Goal: Task Accomplishment & Management: Complete application form

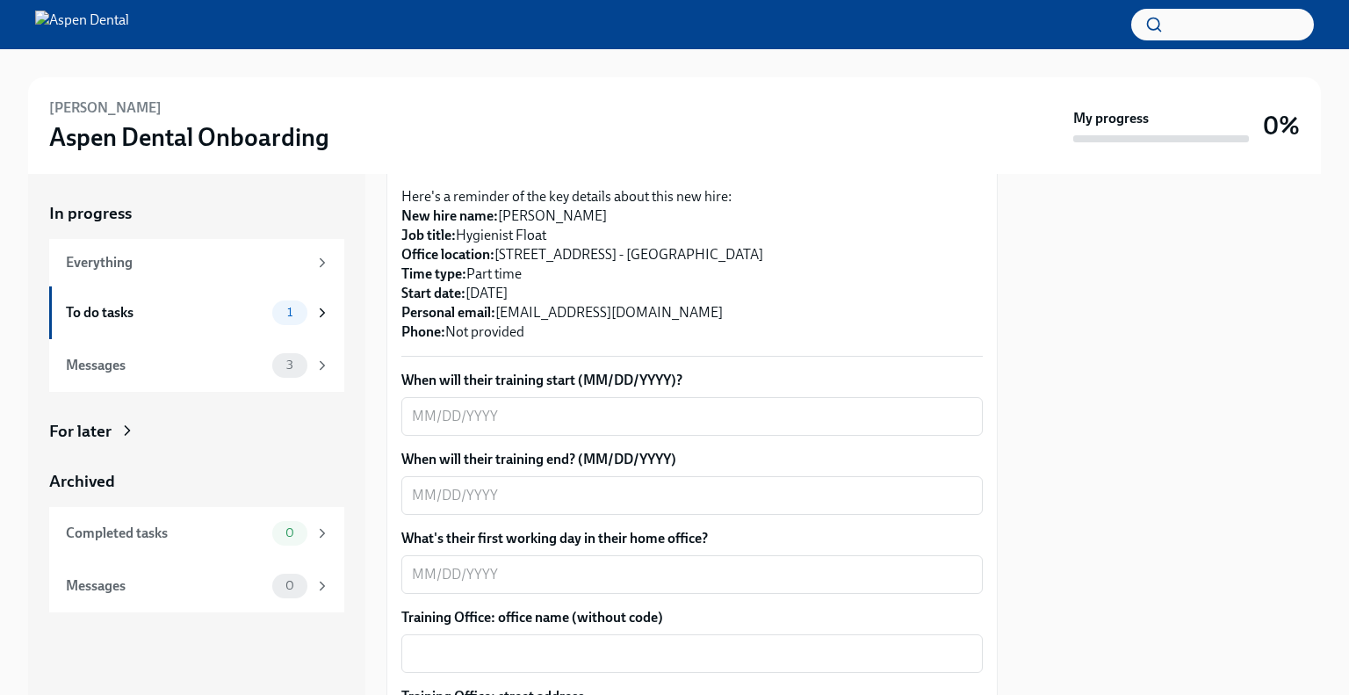
scroll to position [312, 0]
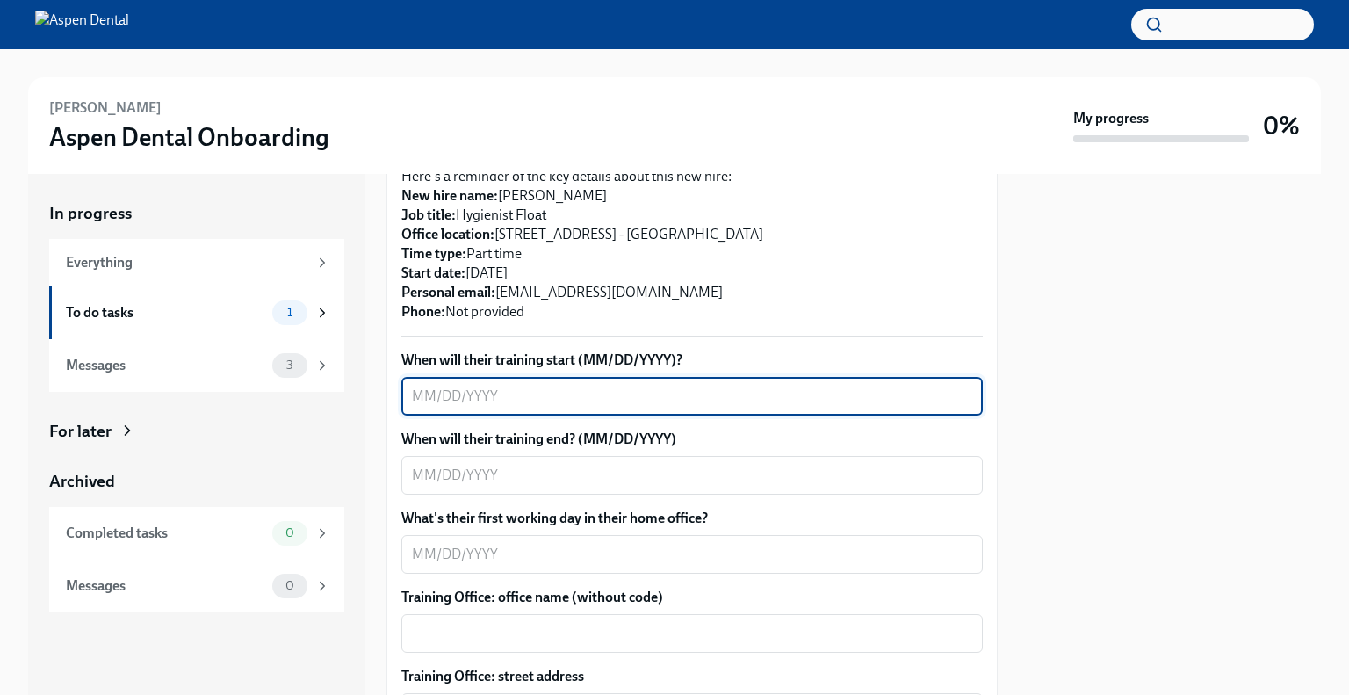
click at [499, 396] on textarea "When will their training start (MM/DD/YYYY)?" at bounding box center [692, 395] width 560 height 21
type textarea "[DATE]"
click at [563, 473] on textarea "When will their training end? (MM/DD/YYYY)" at bounding box center [692, 474] width 560 height 21
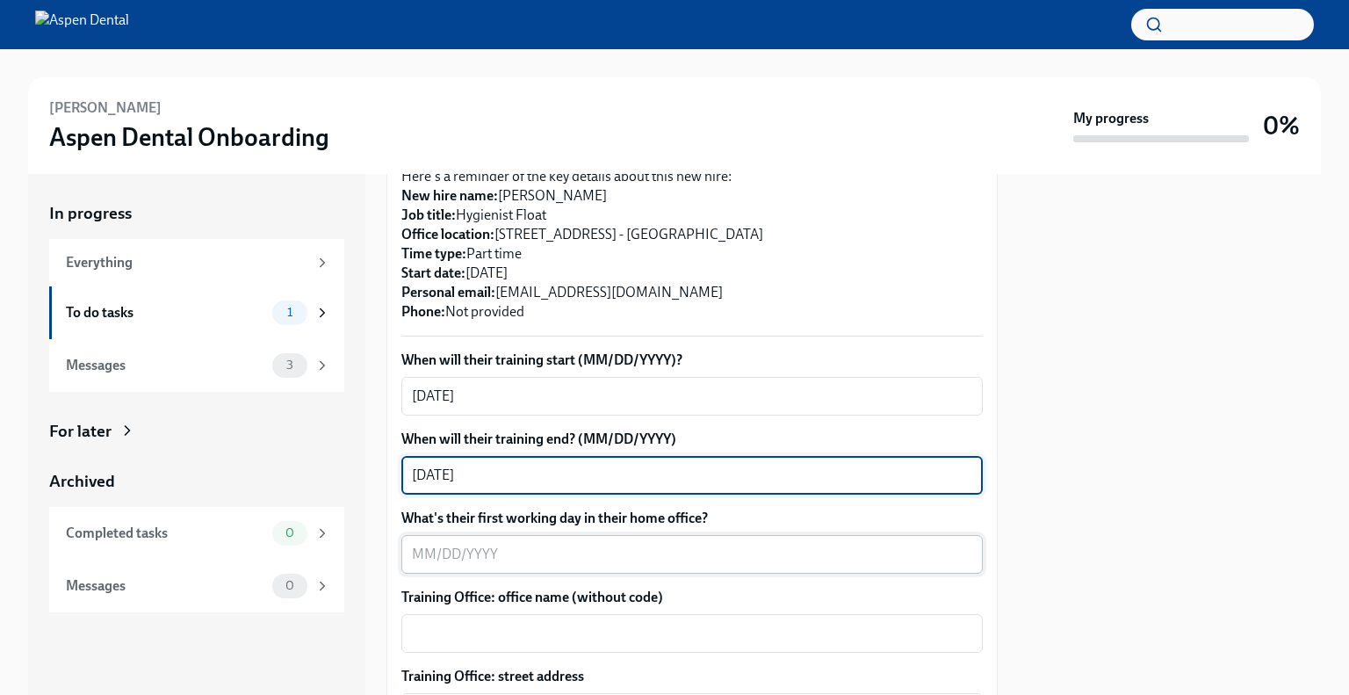
type textarea "[DATE]"
click at [567, 544] on textarea "What's their first working day in their home office?" at bounding box center [692, 554] width 560 height 21
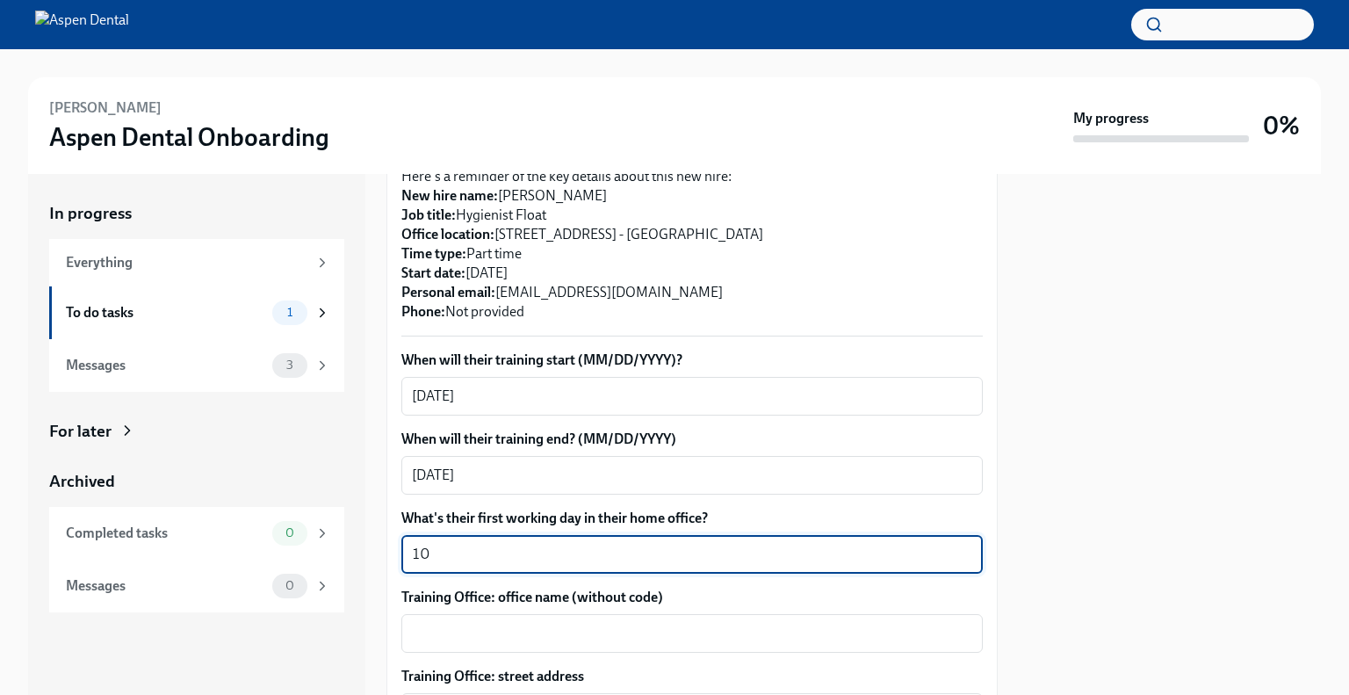
type textarea "1"
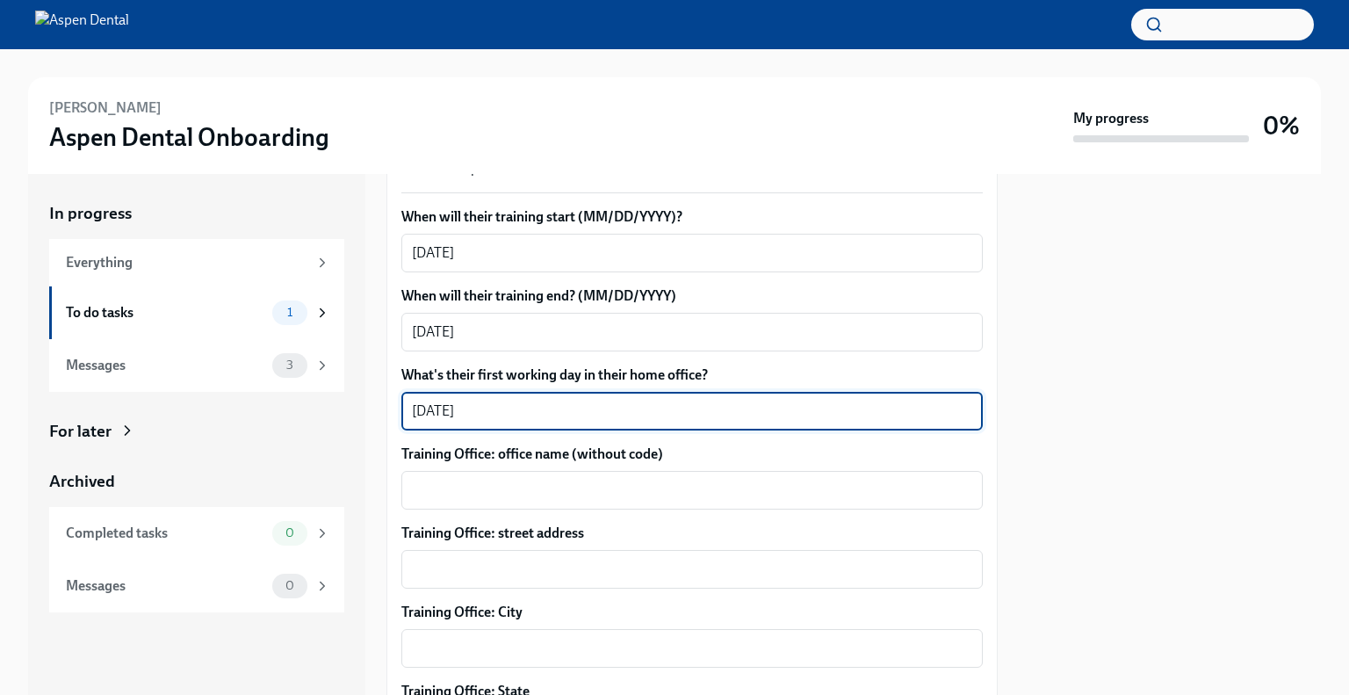
scroll to position [480, 0]
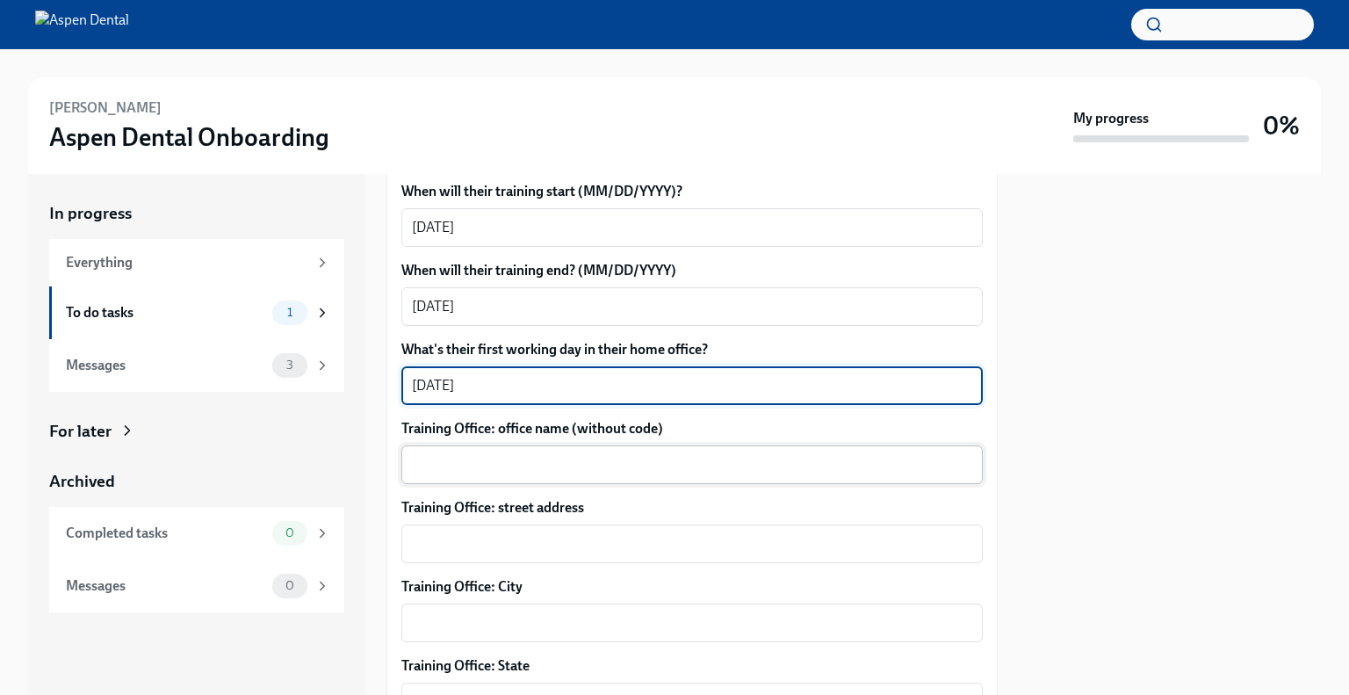
type textarea "[DATE]"
click at [620, 463] on textarea "Training Office: office name (without code)" at bounding box center [692, 464] width 560 height 21
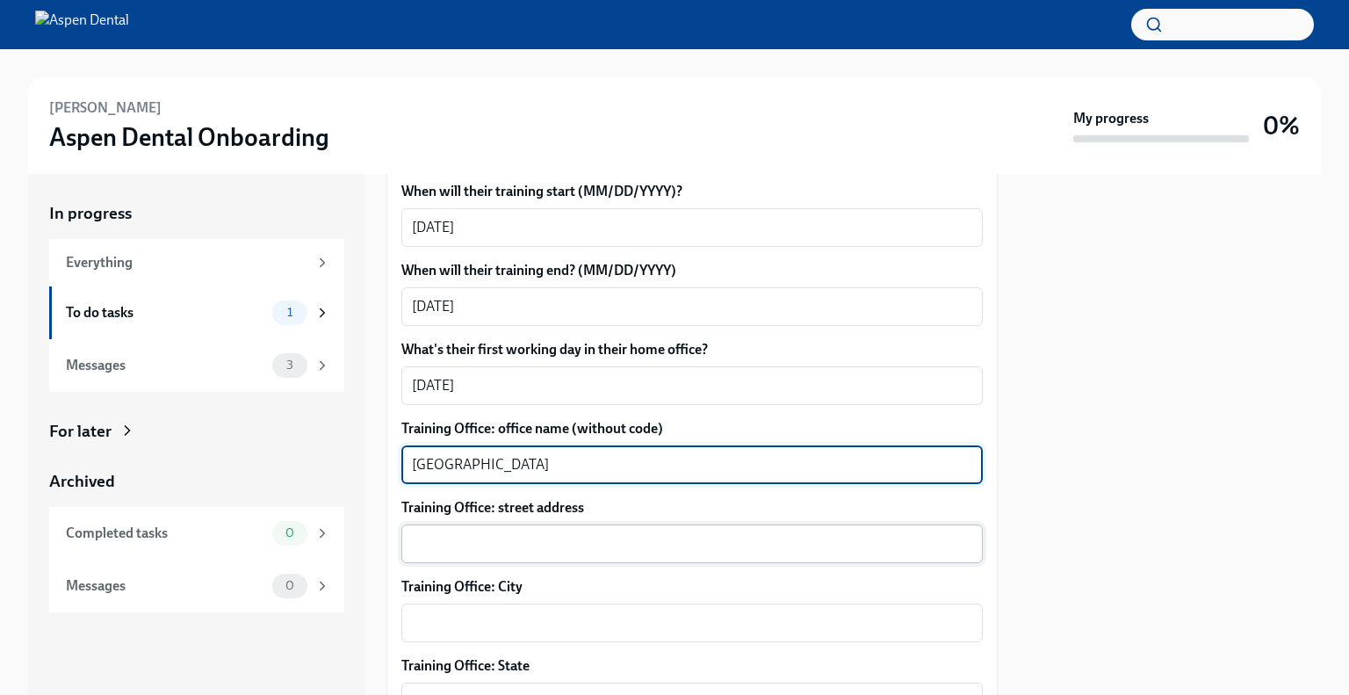
type textarea "[GEOGRAPHIC_DATA]"
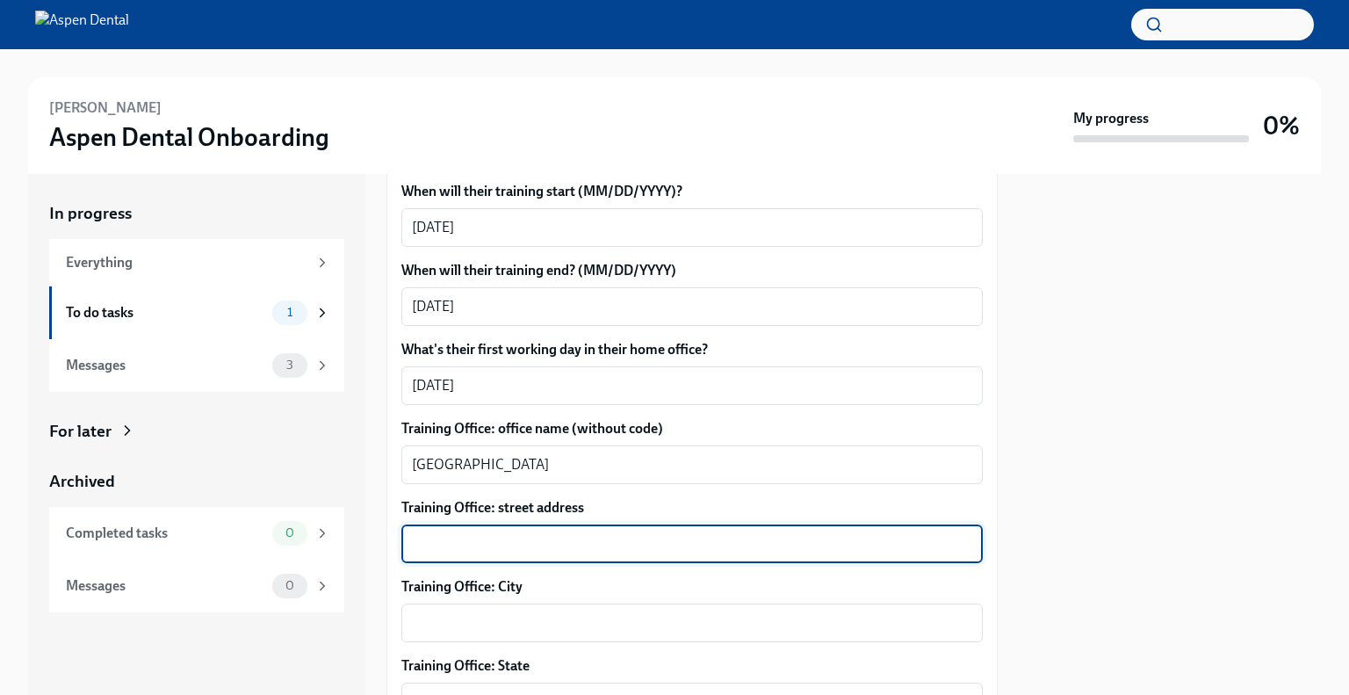
click at [560, 549] on textarea "Training Office: street address" at bounding box center [692, 543] width 560 height 21
type textarea "[STREET_ADDRESS][PERSON_NAME]"
click at [496, 628] on textarea "Training Office: City" at bounding box center [692, 622] width 560 height 21
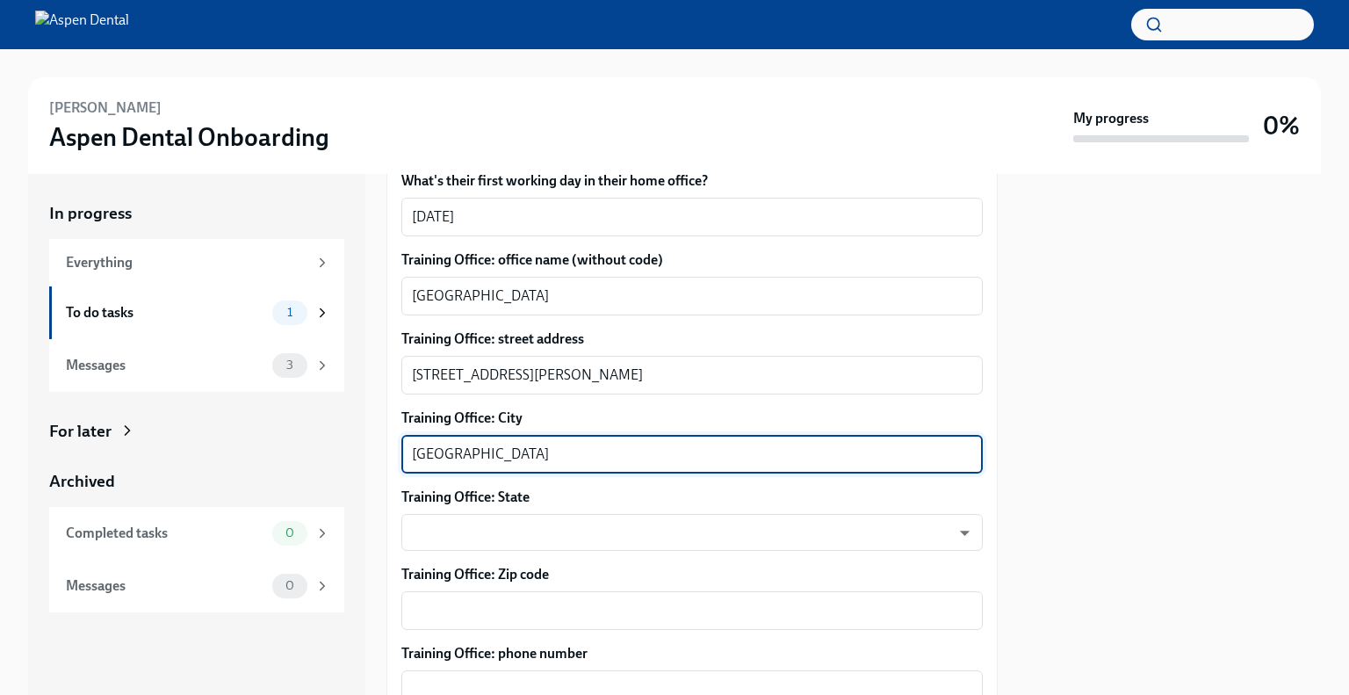
scroll to position [708, 0]
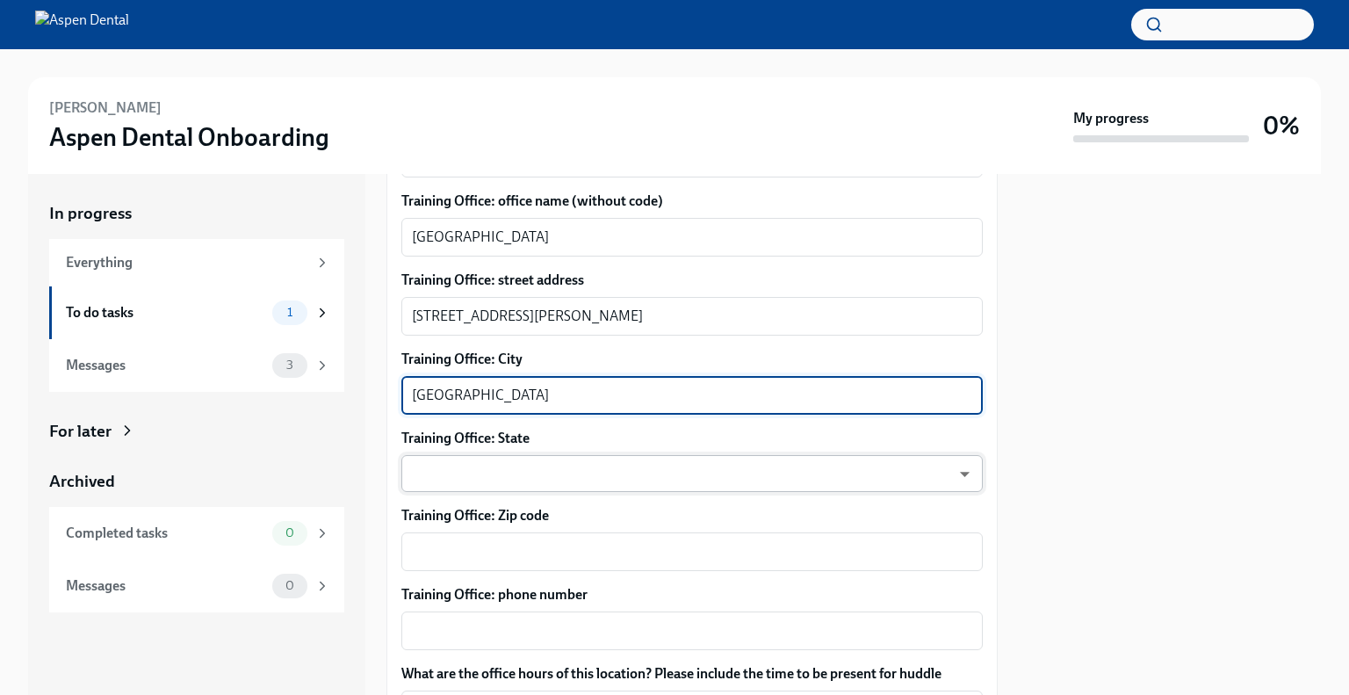
type textarea "[GEOGRAPHIC_DATA]"
click at [612, 466] on body "[PERSON_NAME] Aspen Dental Onboarding My progress 0% In progress Everything To …" at bounding box center [674, 347] width 1349 height 695
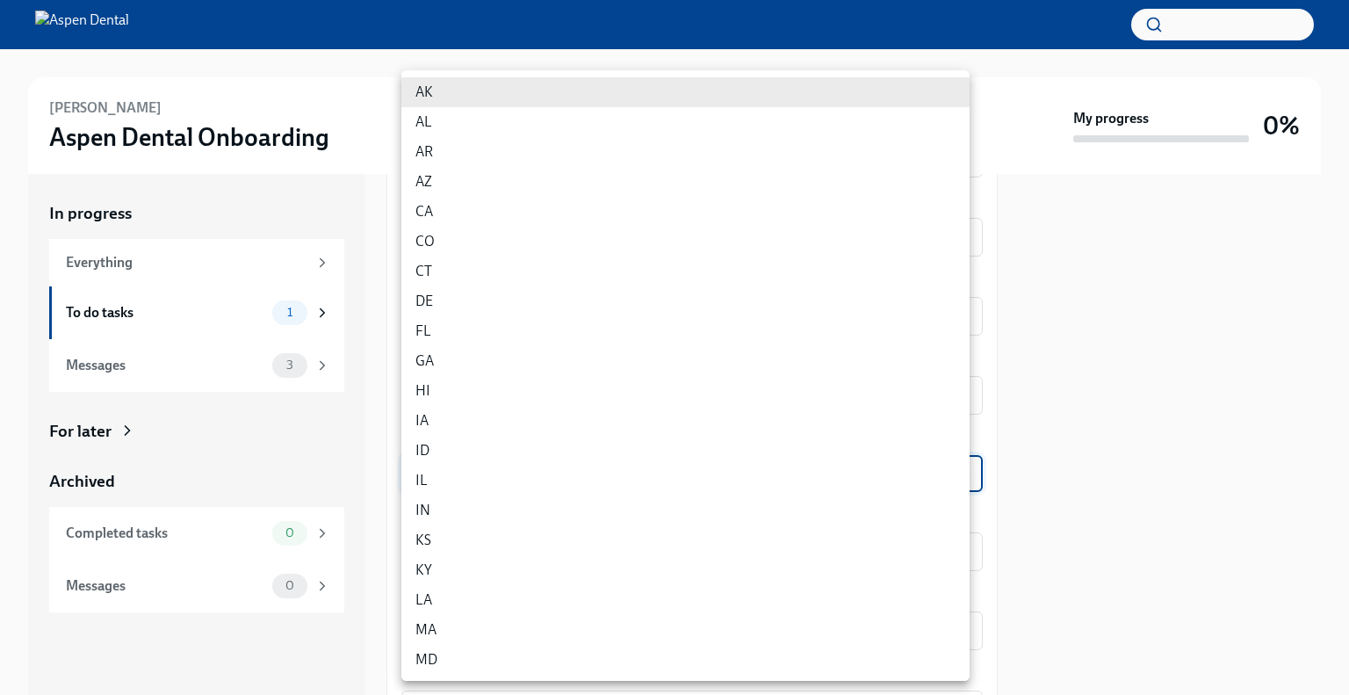
click at [578, 574] on li "KY" at bounding box center [685, 570] width 568 height 30
type input "_hgogPhmZ"
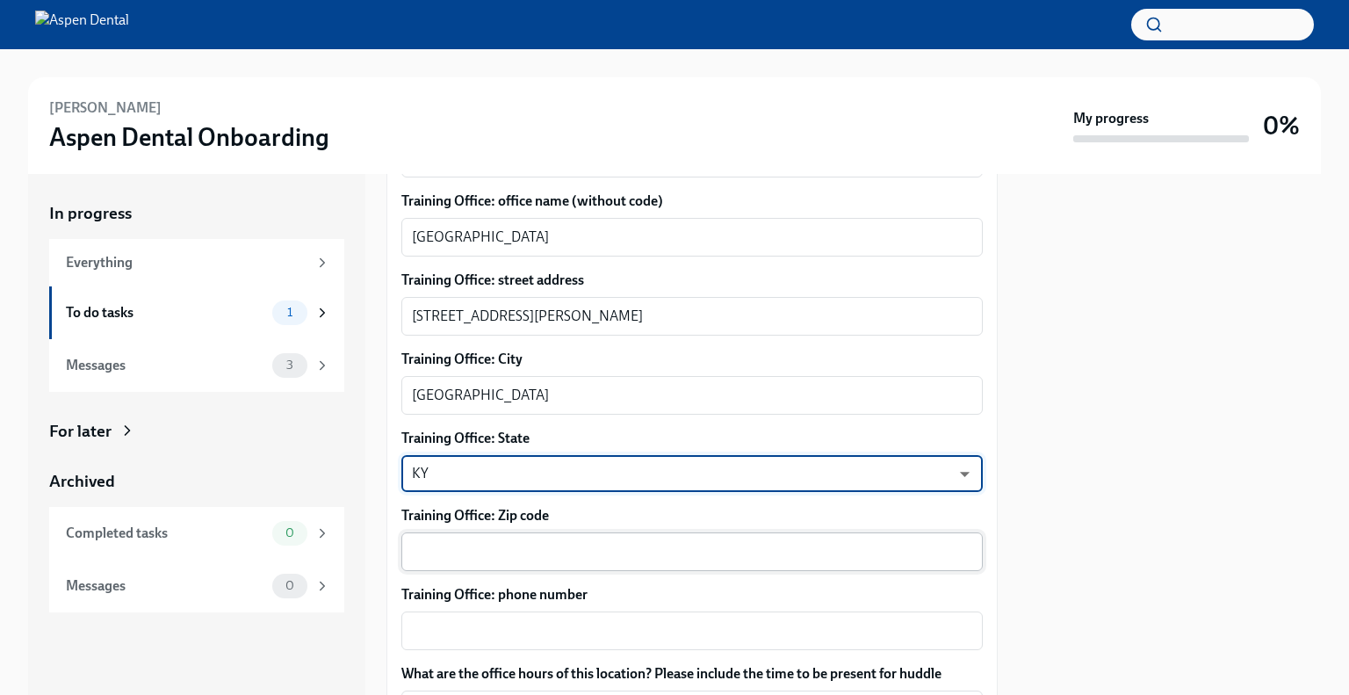
click at [633, 556] on textarea "Training Office: Zip code" at bounding box center [692, 551] width 560 height 21
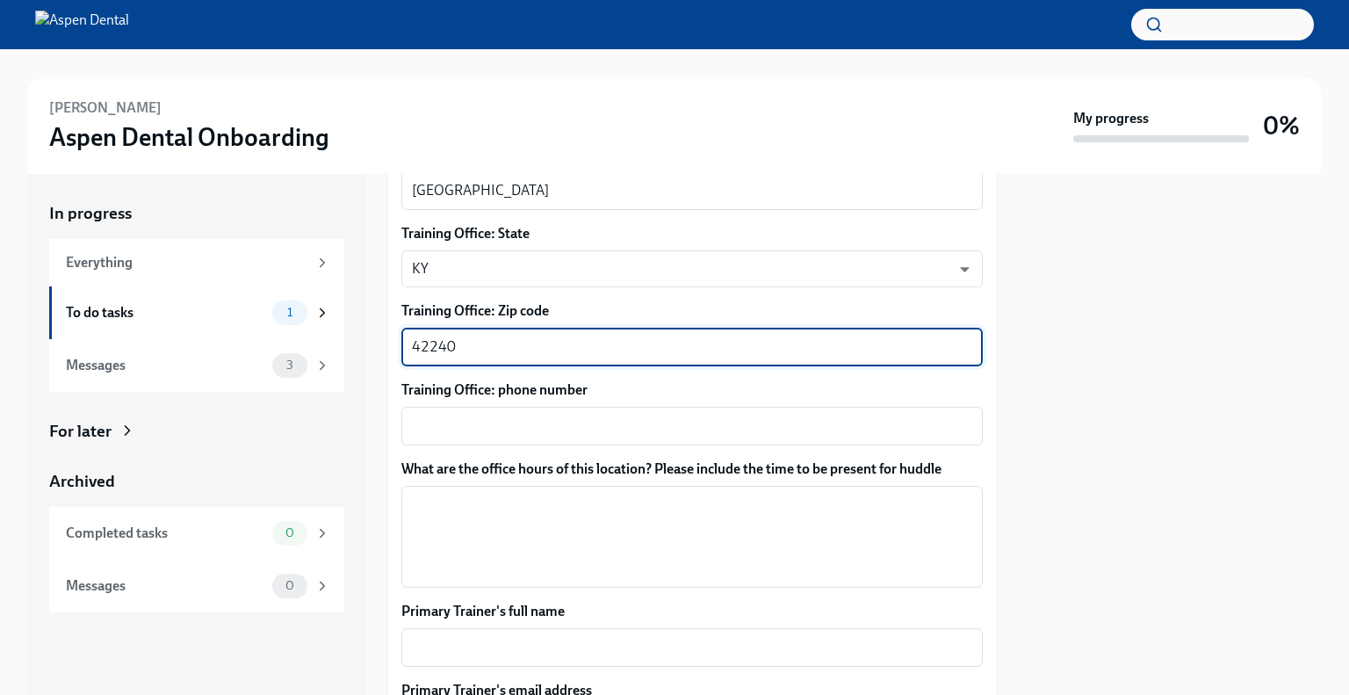
scroll to position [925, 0]
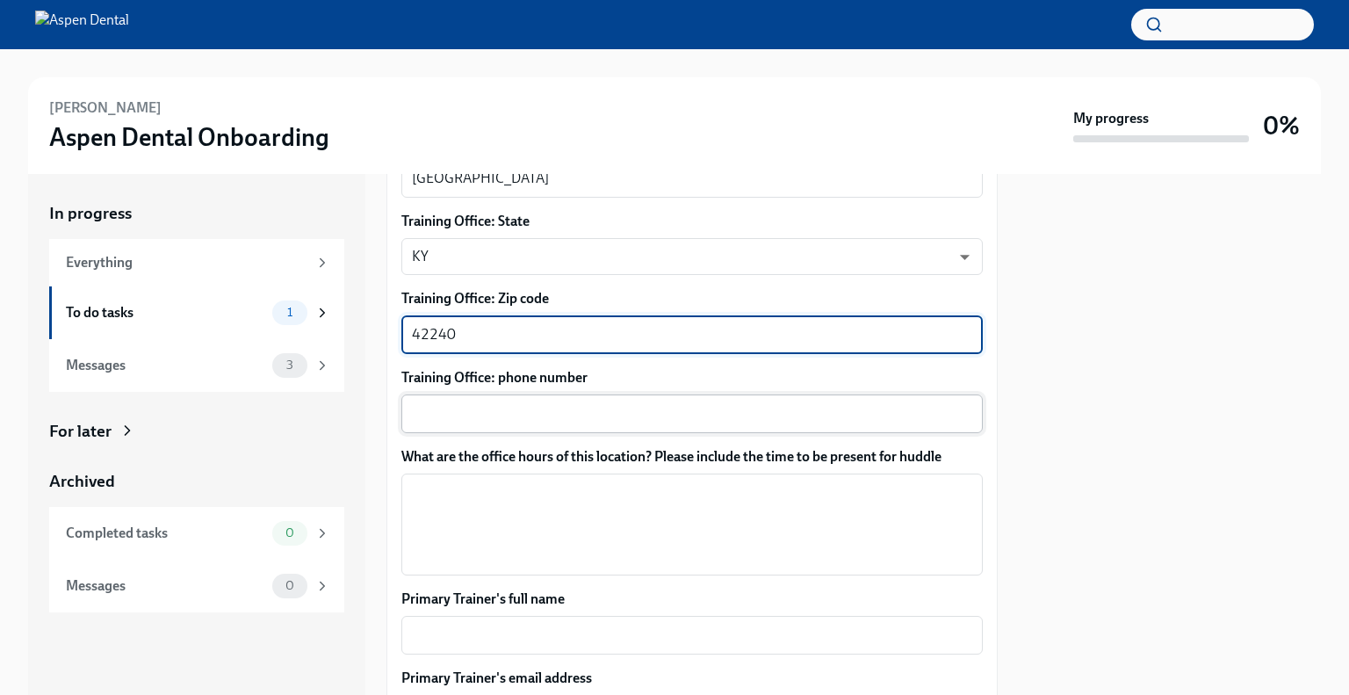
type textarea "42240"
click at [519, 403] on textarea "Training Office: phone number" at bounding box center [692, 413] width 560 height 21
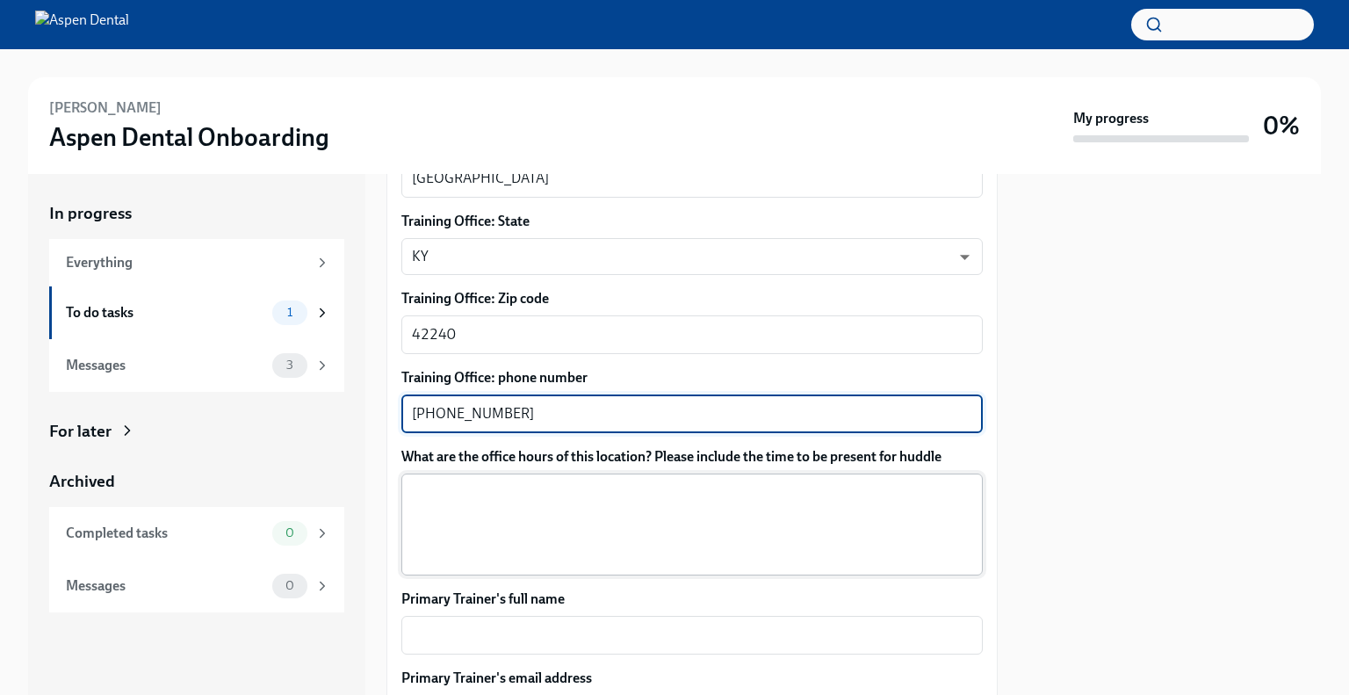
type textarea "[PHONE_NUMBER]"
click at [581, 496] on textarea "What are the office hours of this location? Please include the time to be prese…" at bounding box center [692, 524] width 560 height 84
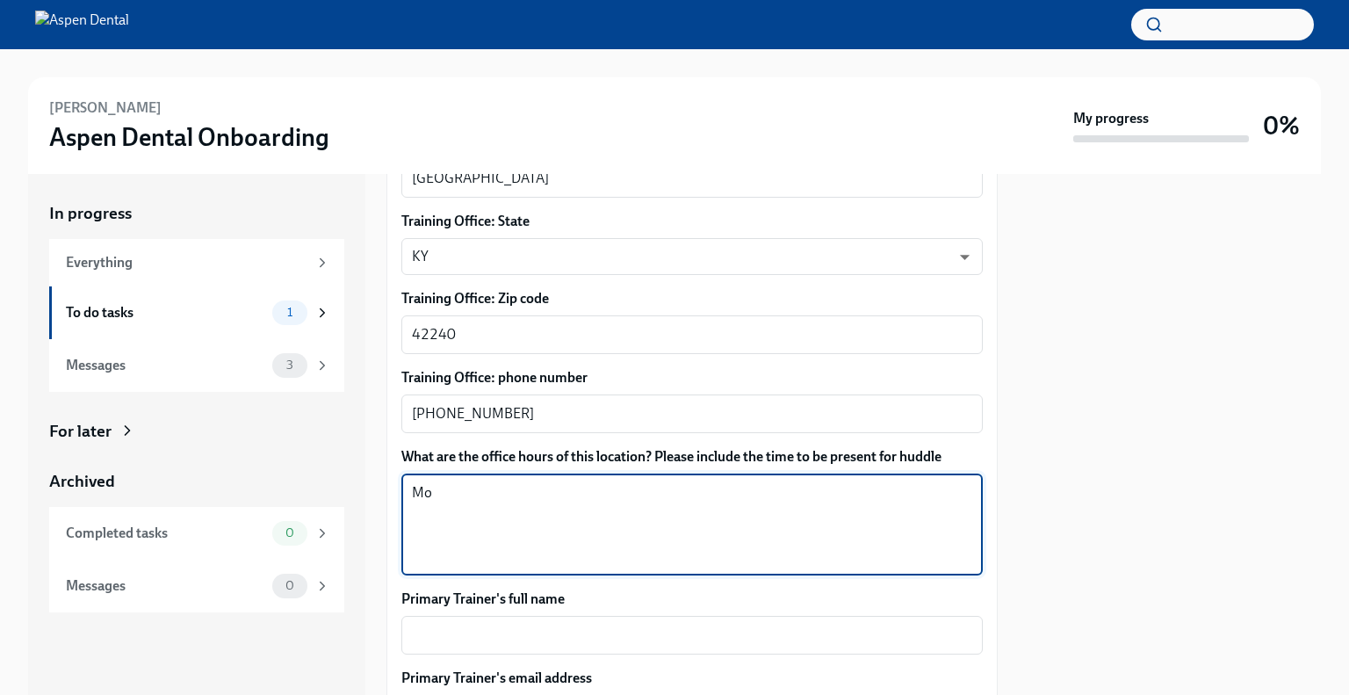
type textarea "M"
type textarea "[DATE] 7-12pm"
click at [511, 624] on textarea "Primary Trainer's full name" at bounding box center [692, 634] width 560 height 21
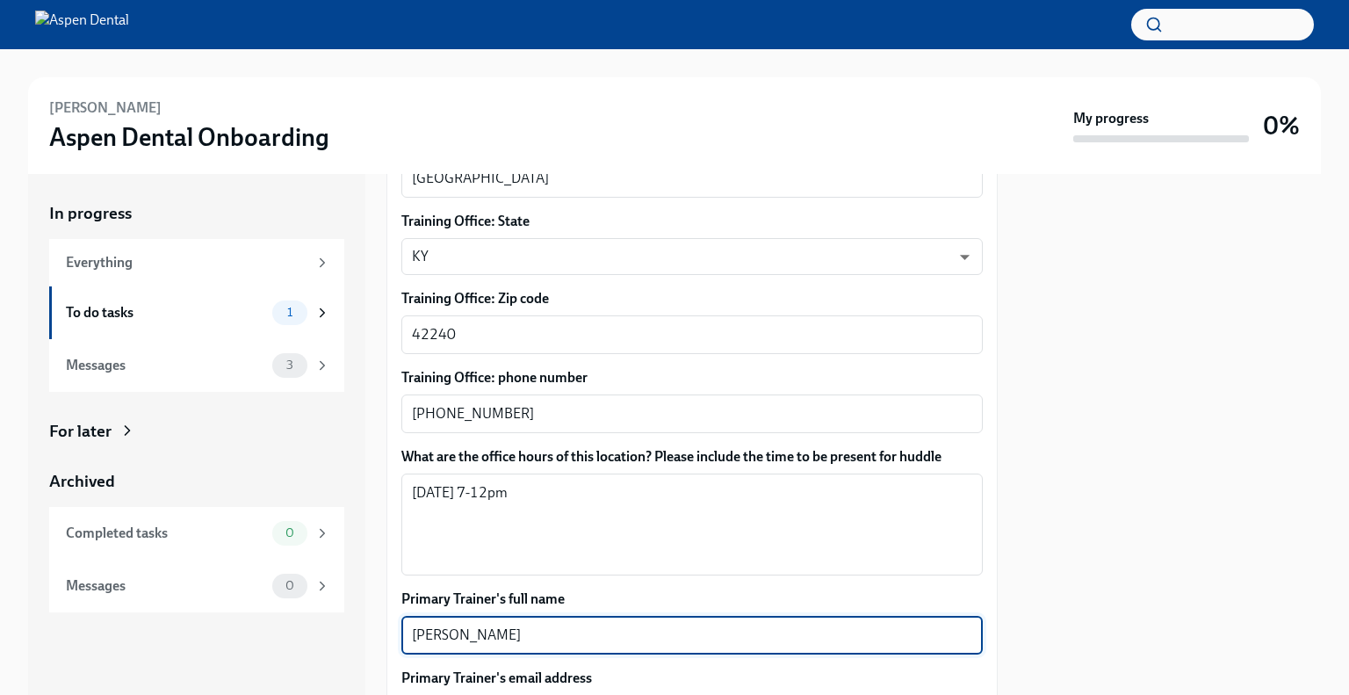
type textarea "[PERSON_NAME]"
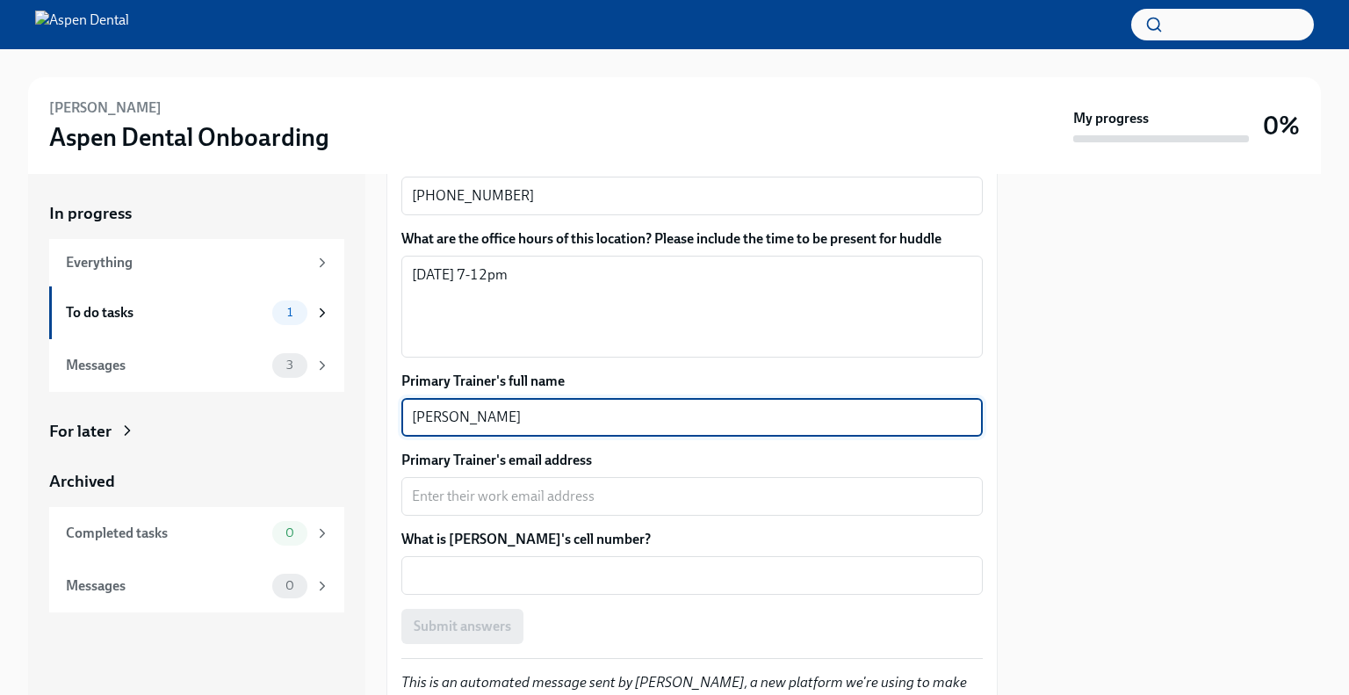
scroll to position [1176, 0]
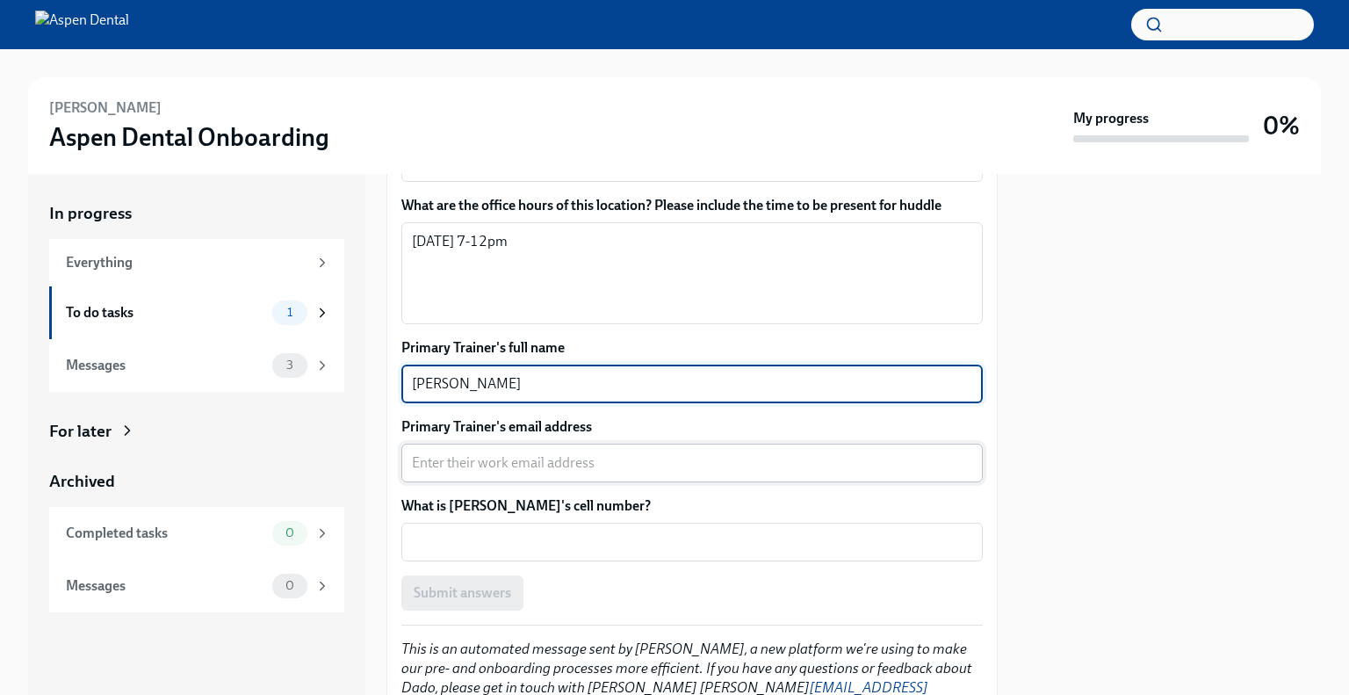
click at [674, 461] on textarea "Primary Trainer's email address" at bounding box center [692, 462] width 560 height 21
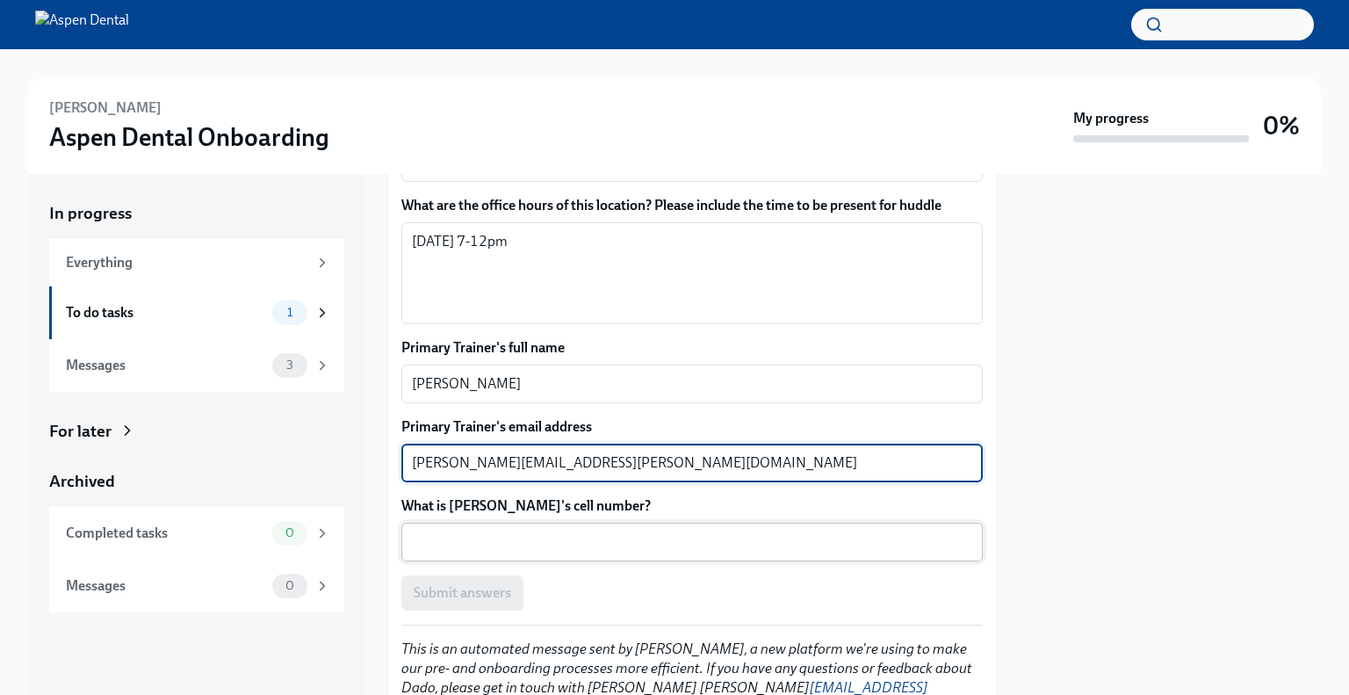
type textarea "[PERSON_NAME][EMAIL_ADDRESS][PERSON_NAME][DOMAIN_NAME]"
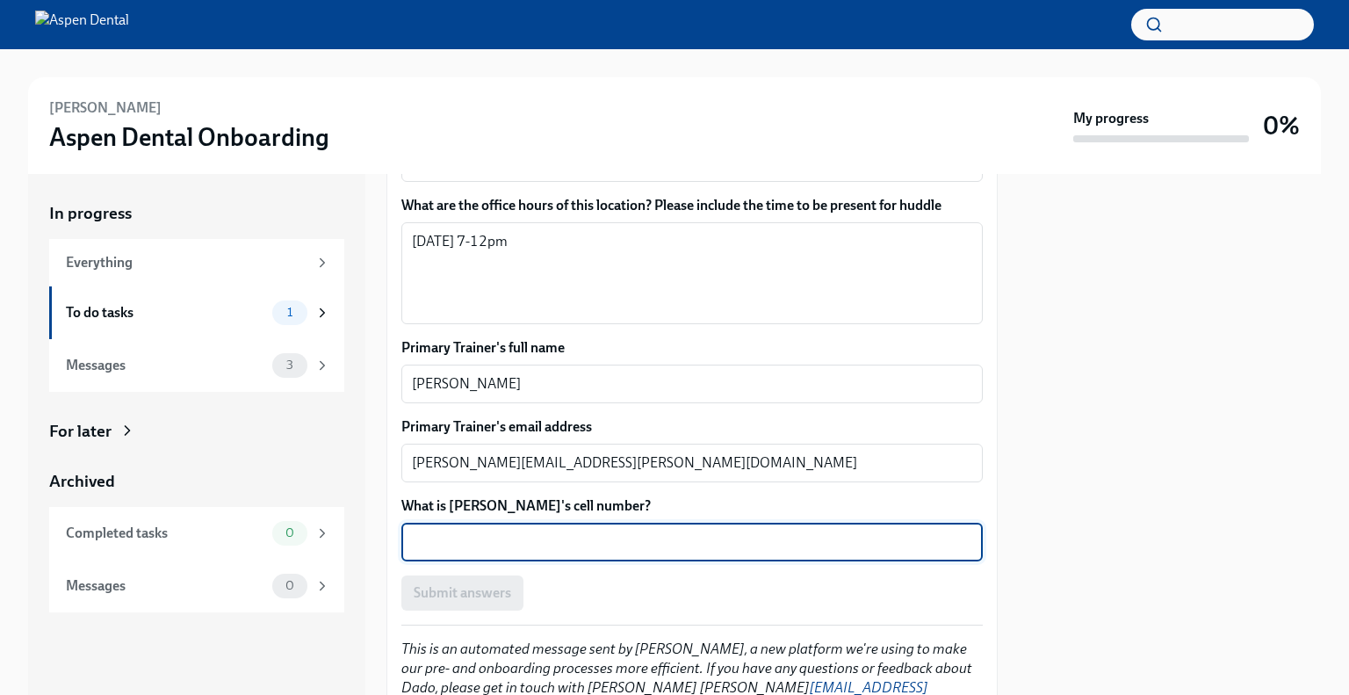
click at [548, 544] on textarea "What is [PERSON_NAME]'s cell number?" at bounding box center [692, 541] width 560 height 21
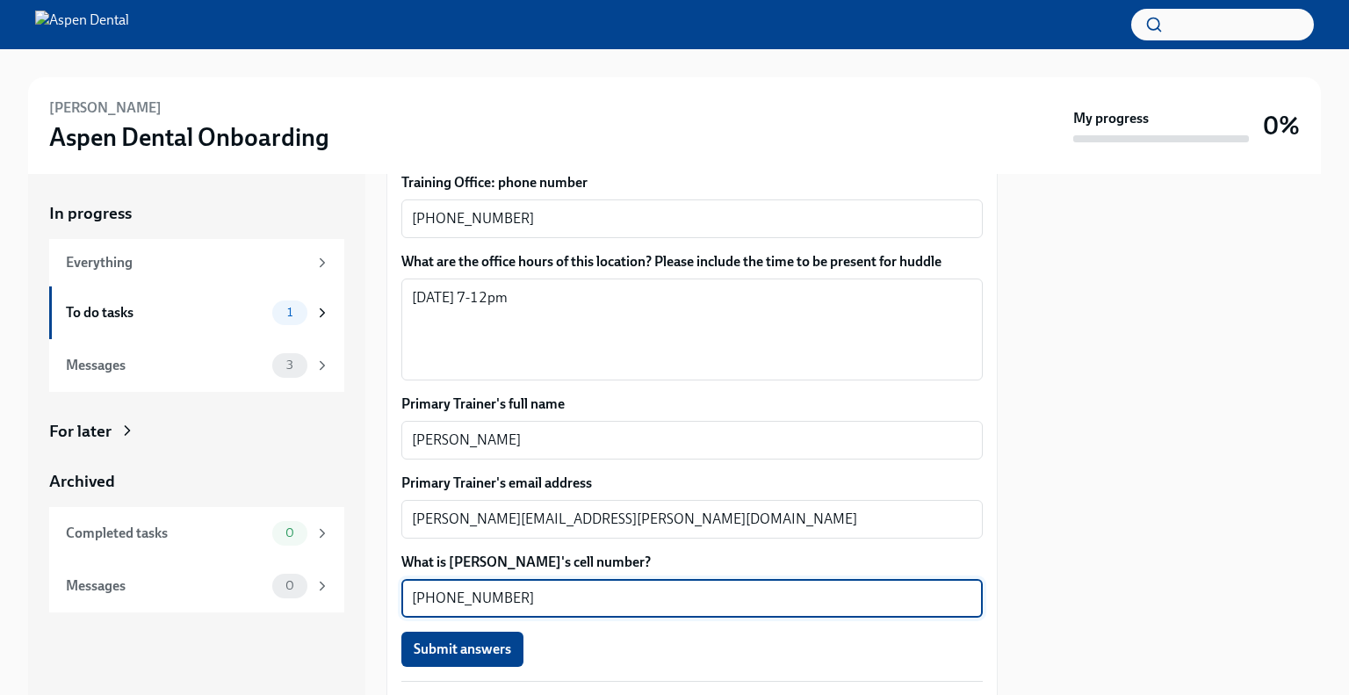
scroll to position [1249, 0]
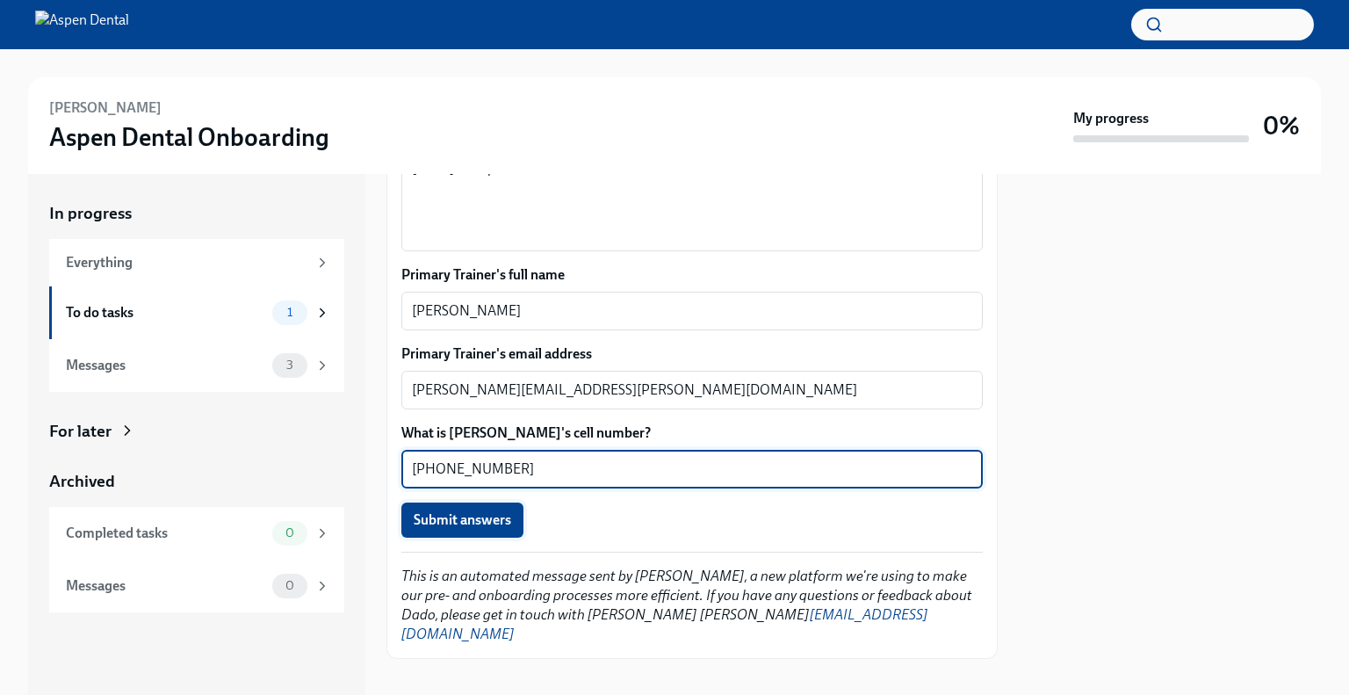
type textarea "[PHONE_NUMBER]"
click at [425, 522] on span "Submit answers" at bounding box center [462, 520] width 97 height 18
